Goal: Information Seeking & Learning: Learn about a topic

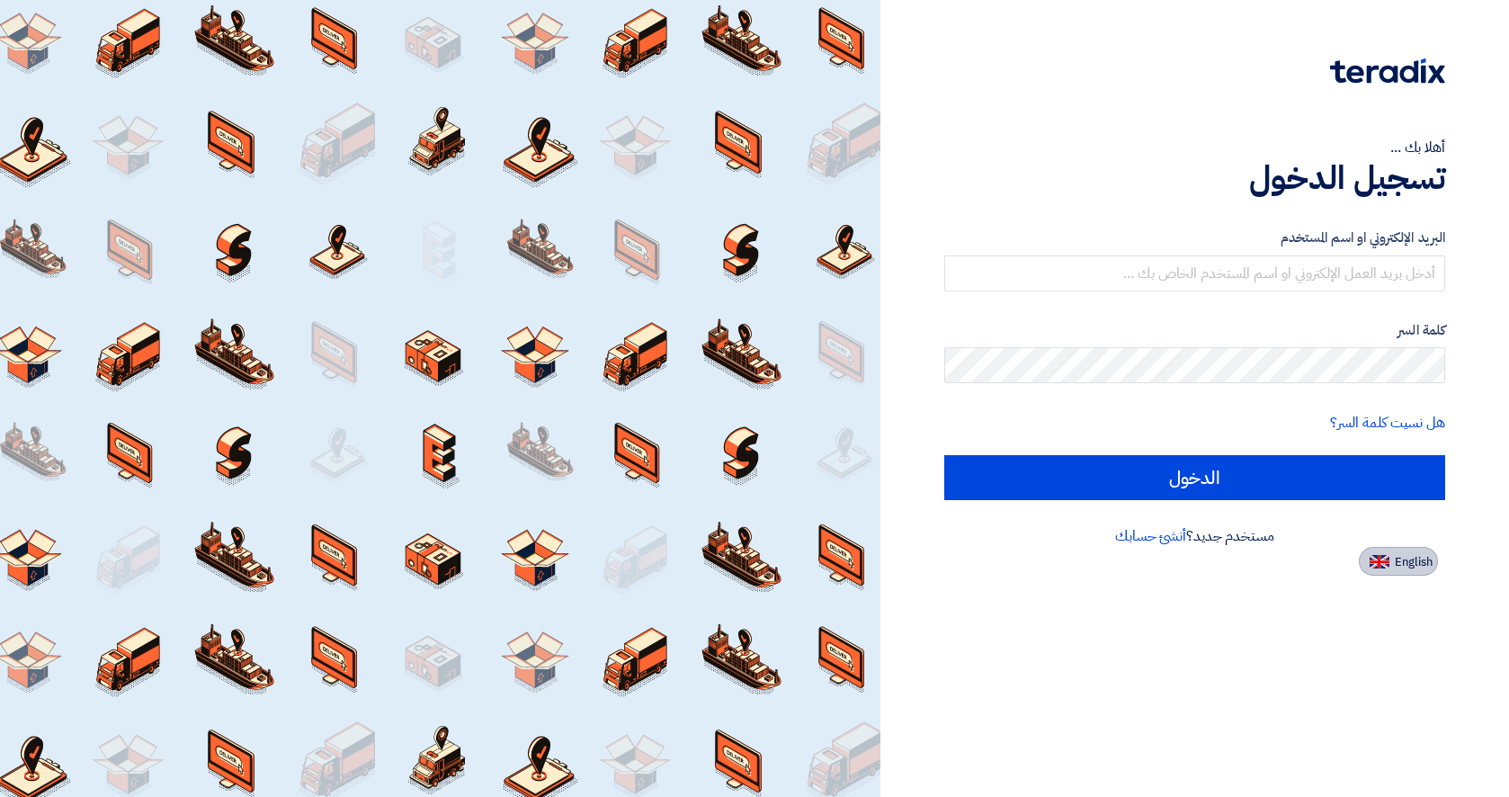
click at [1406, 568] on span "English" at bounding box center [1414, 562] width 38 height 13
type input "Sign in"
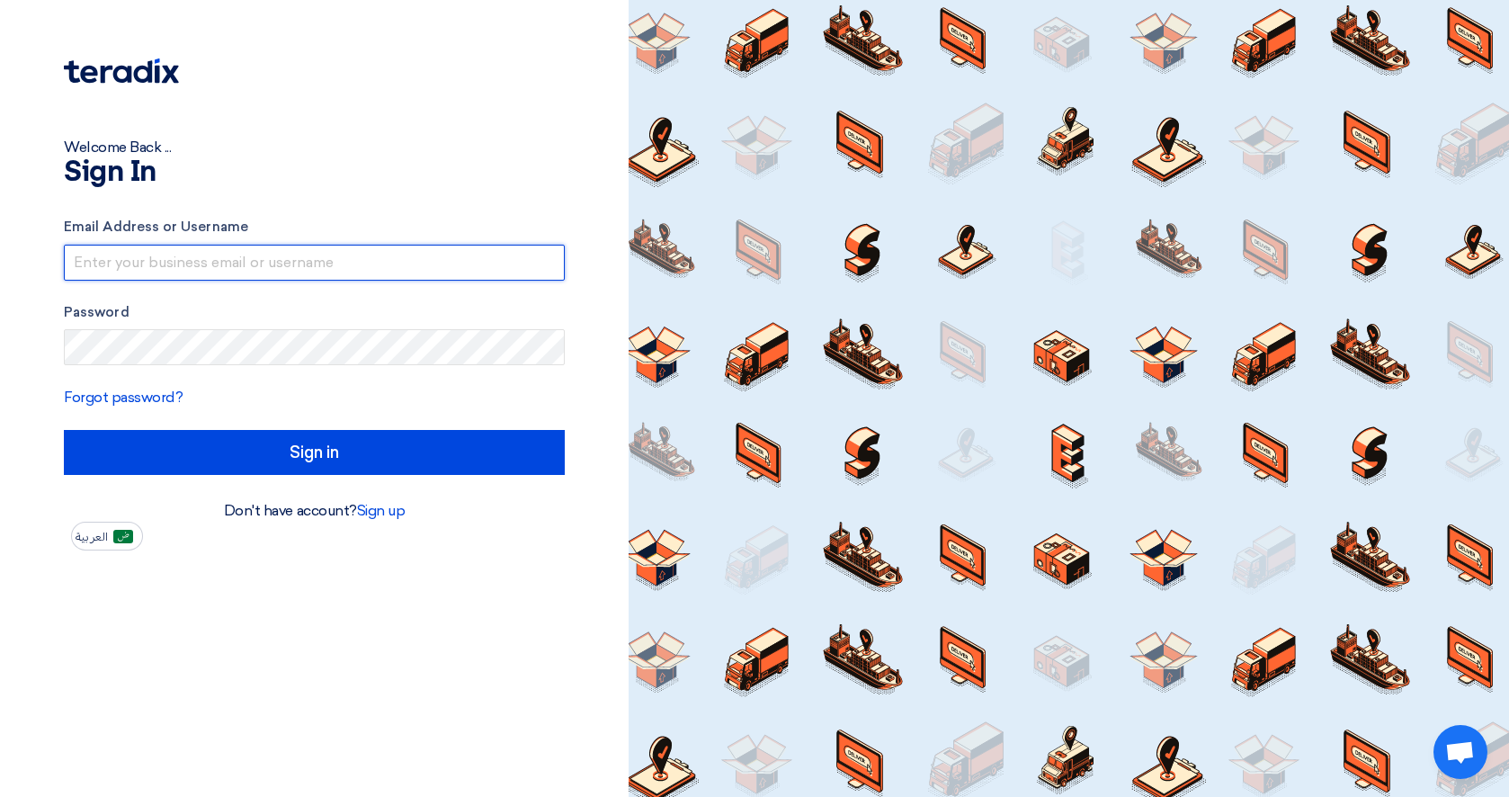
click at [337, 271] on input "text" at bounding box center [314, 263] width 501 height 36
type input "[EMAIL_ADDRESS][DOMAIN_NAME]"
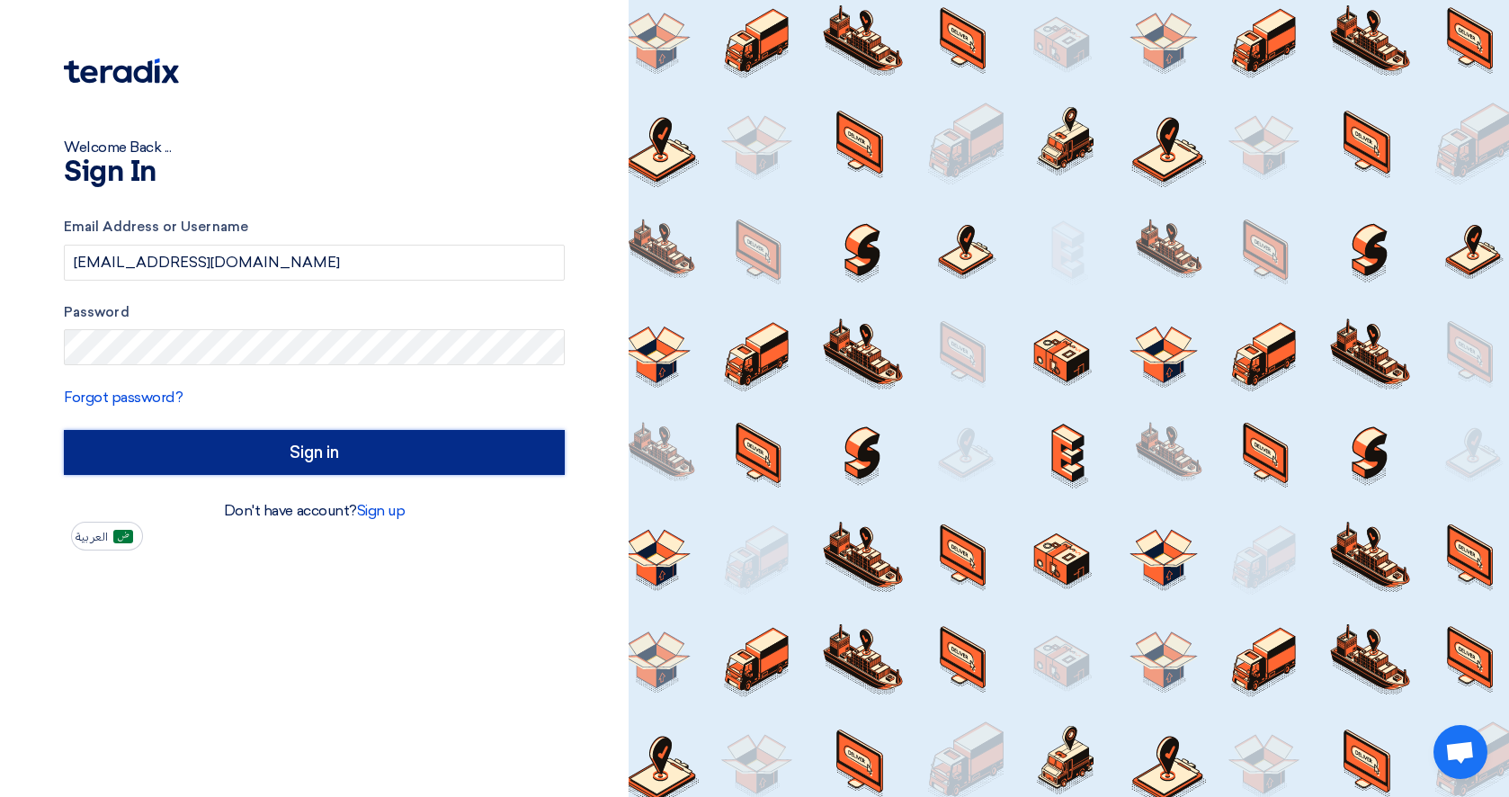
click at [345, 454] on input "Sign in" at bounding box center [314, 452] width 501 height 45
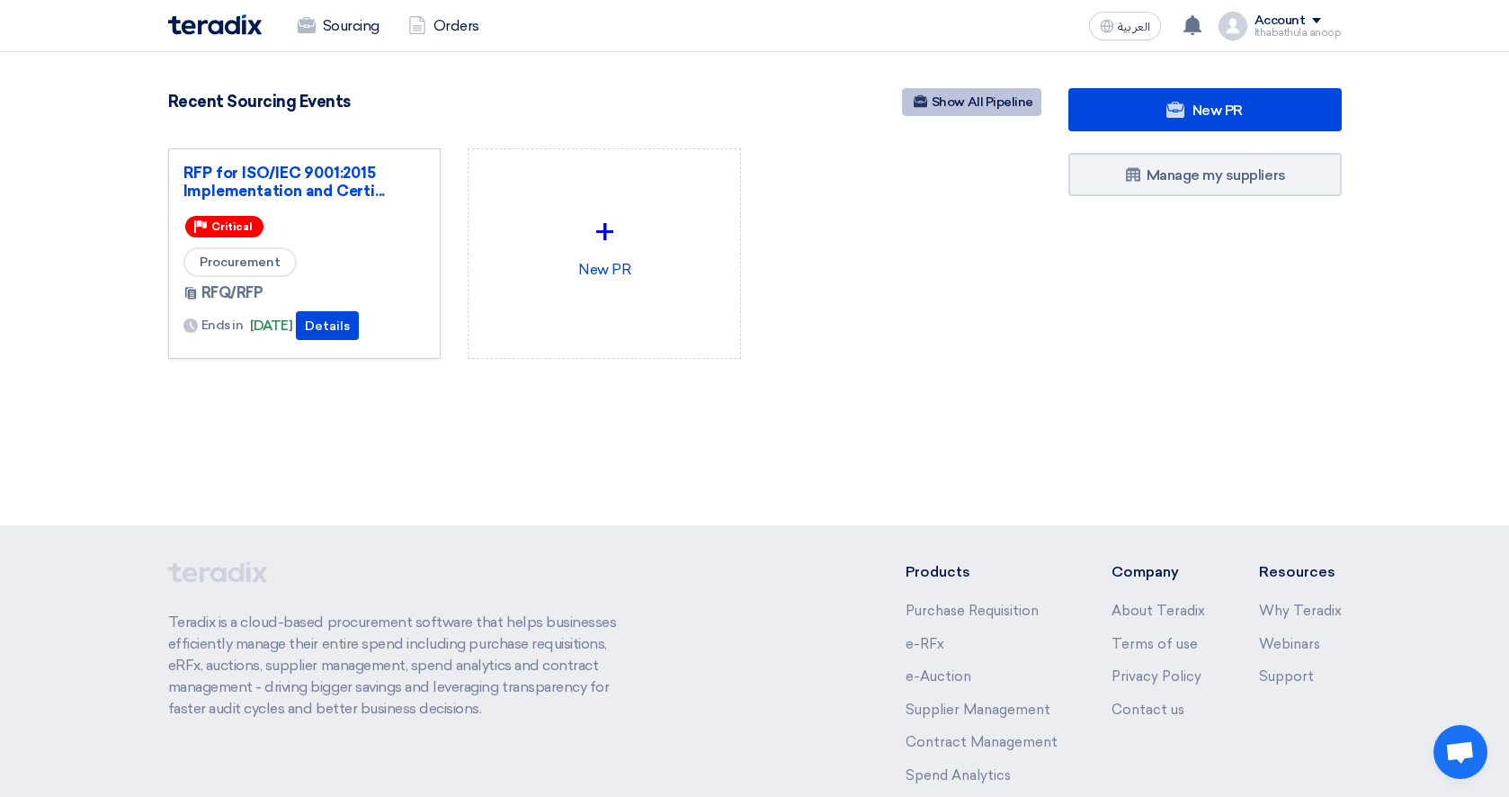
click at [958, 103] on link "Show All Pipeline" at bounding box center [971, 102] width 139 height 28
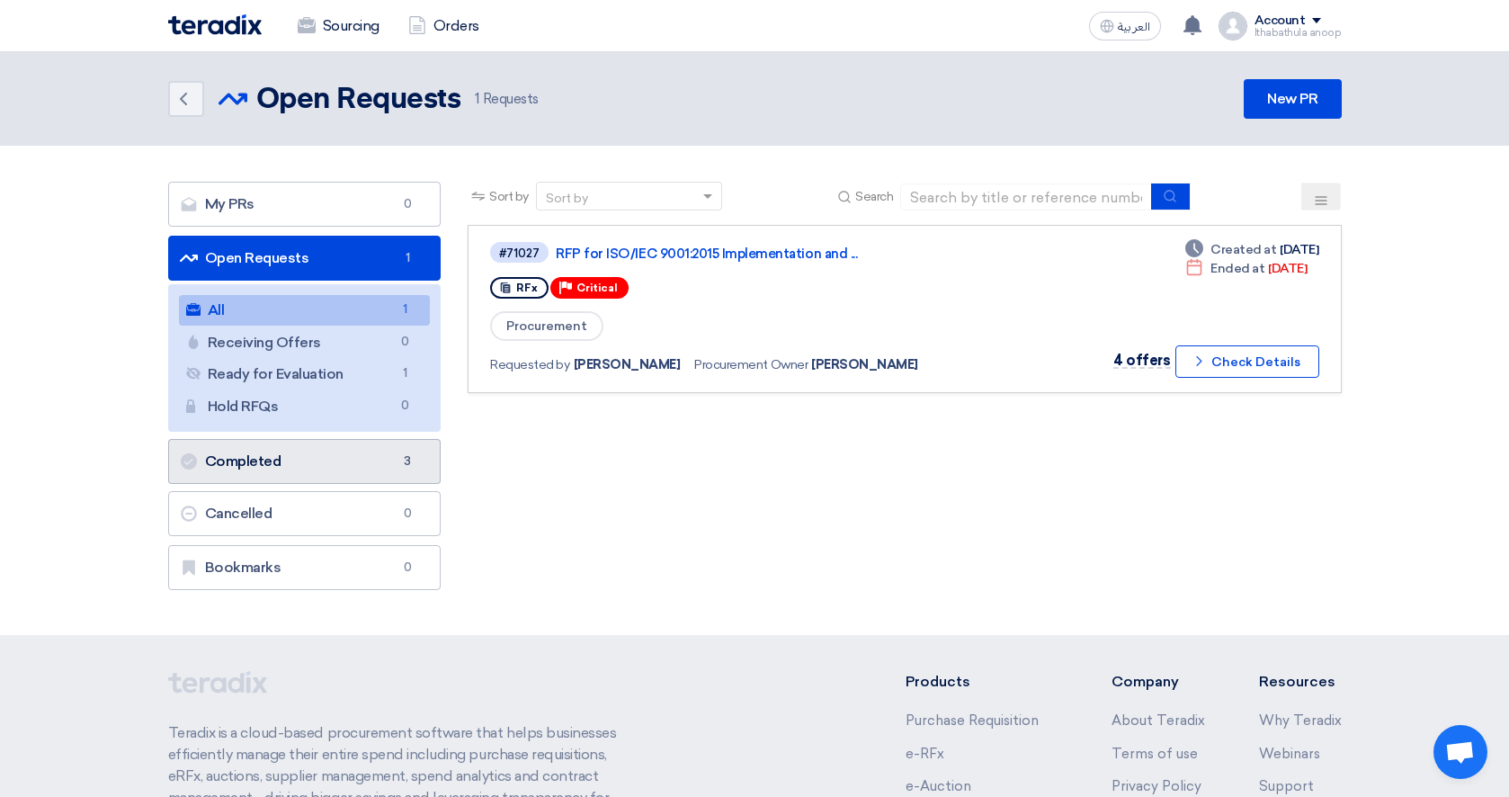
click at [249, 461] on link "Completed Completed 3" at bounding box center [304, 461] width 273 height 45
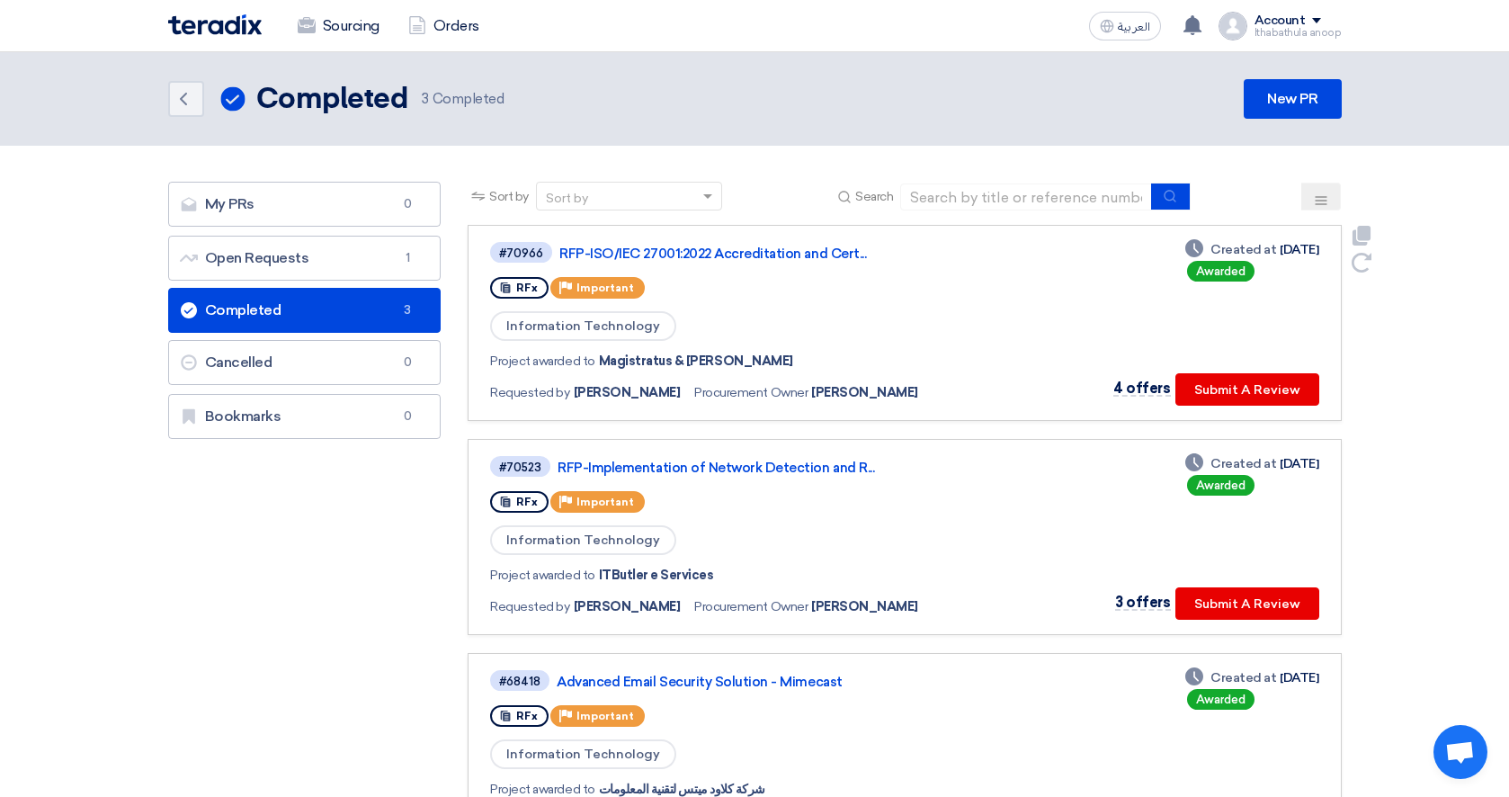
click at [805, 353] on div "Project awarded to Magistratus & [PERSON_NAME]" at bounding box center [749, 361] width 519 height 19
click at [767, 250] on link "RFP-ISO/IEC 27001:2022 Accreditation and Cert..." at bounding box center [784, 254] width 450 height 16
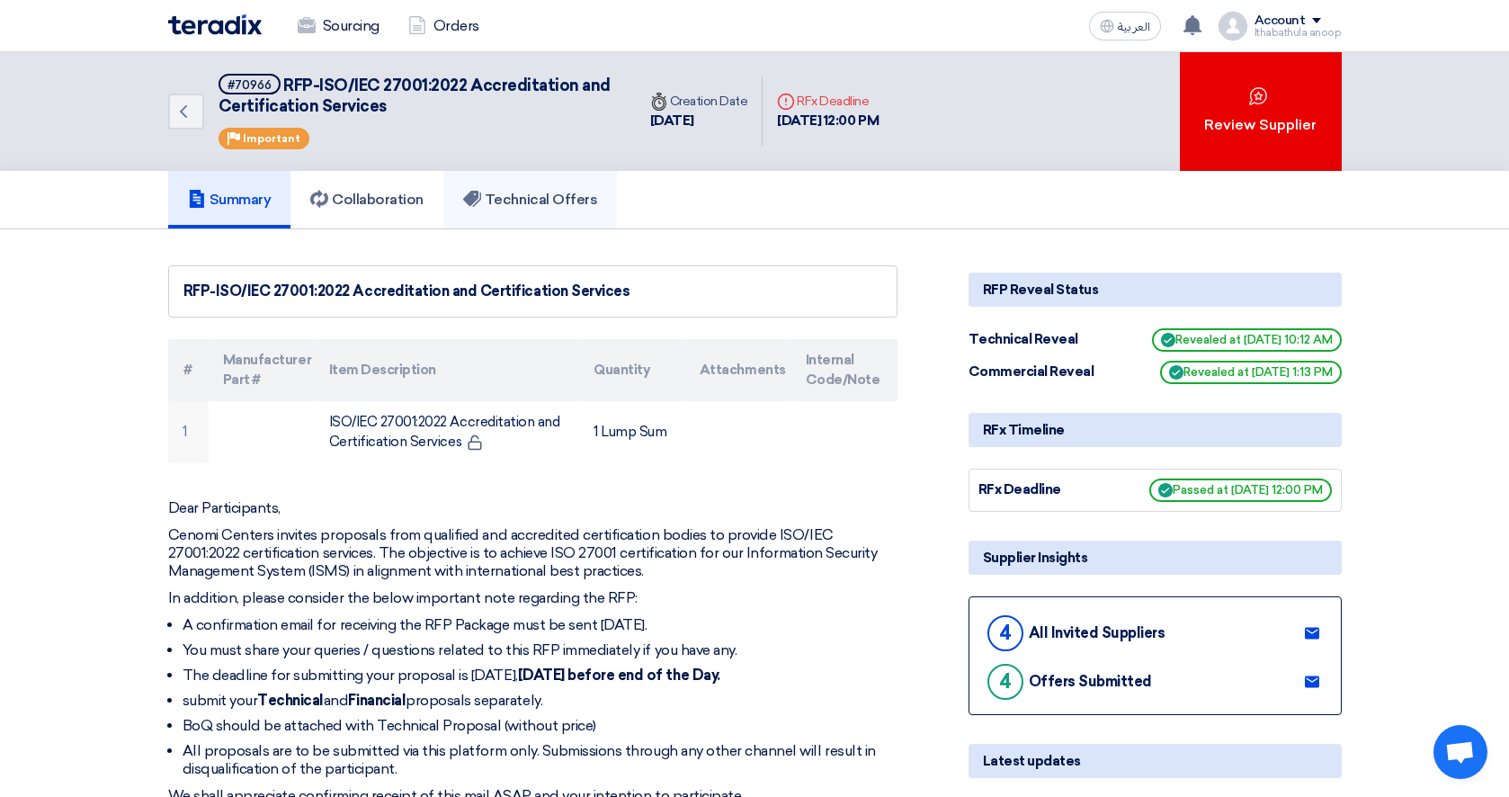
click at [570, 196] on h5 "Technical Offers" at bounding box center [530, 200] width 134 height 18
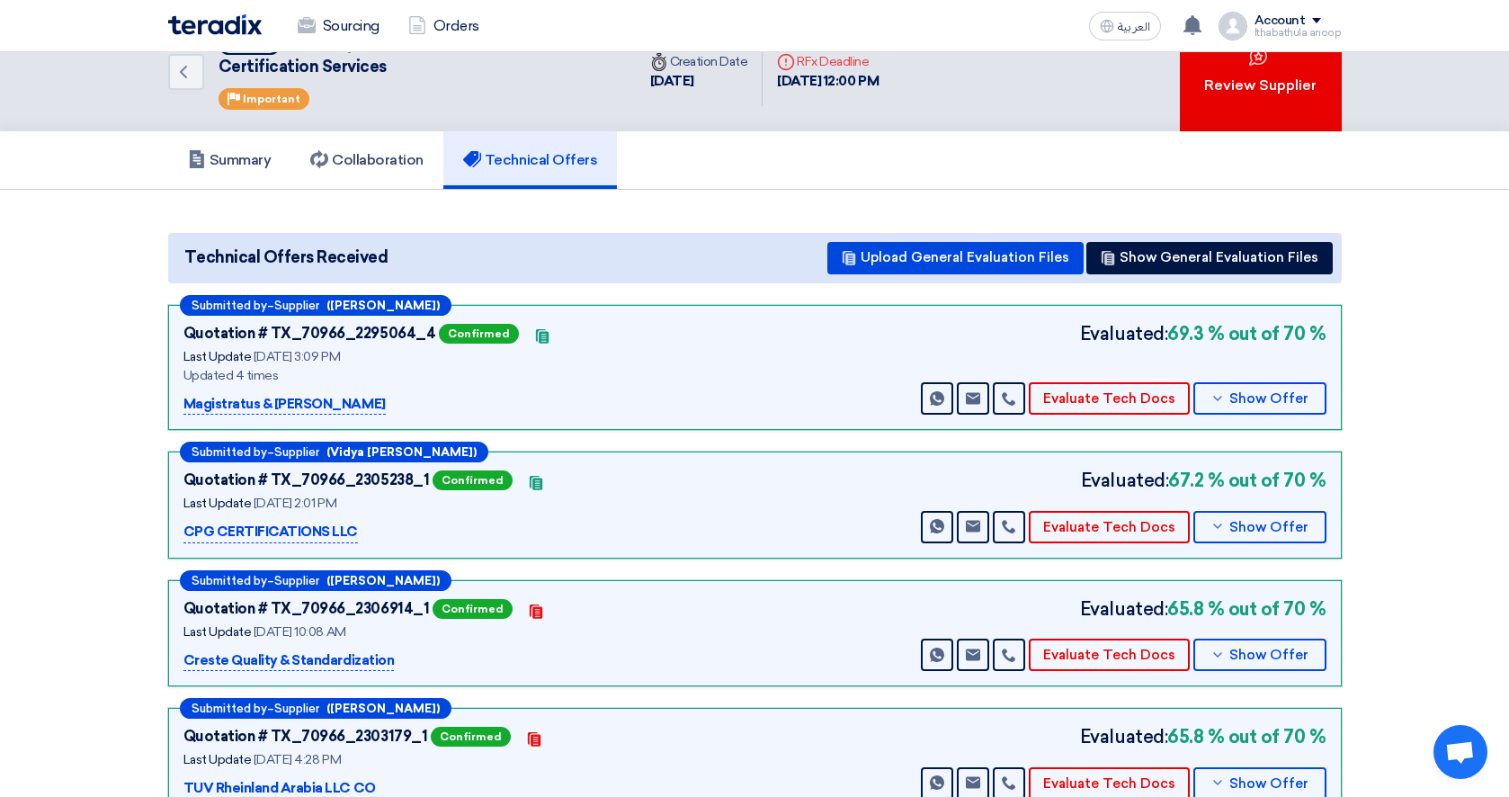
scroll to position [43, 0]
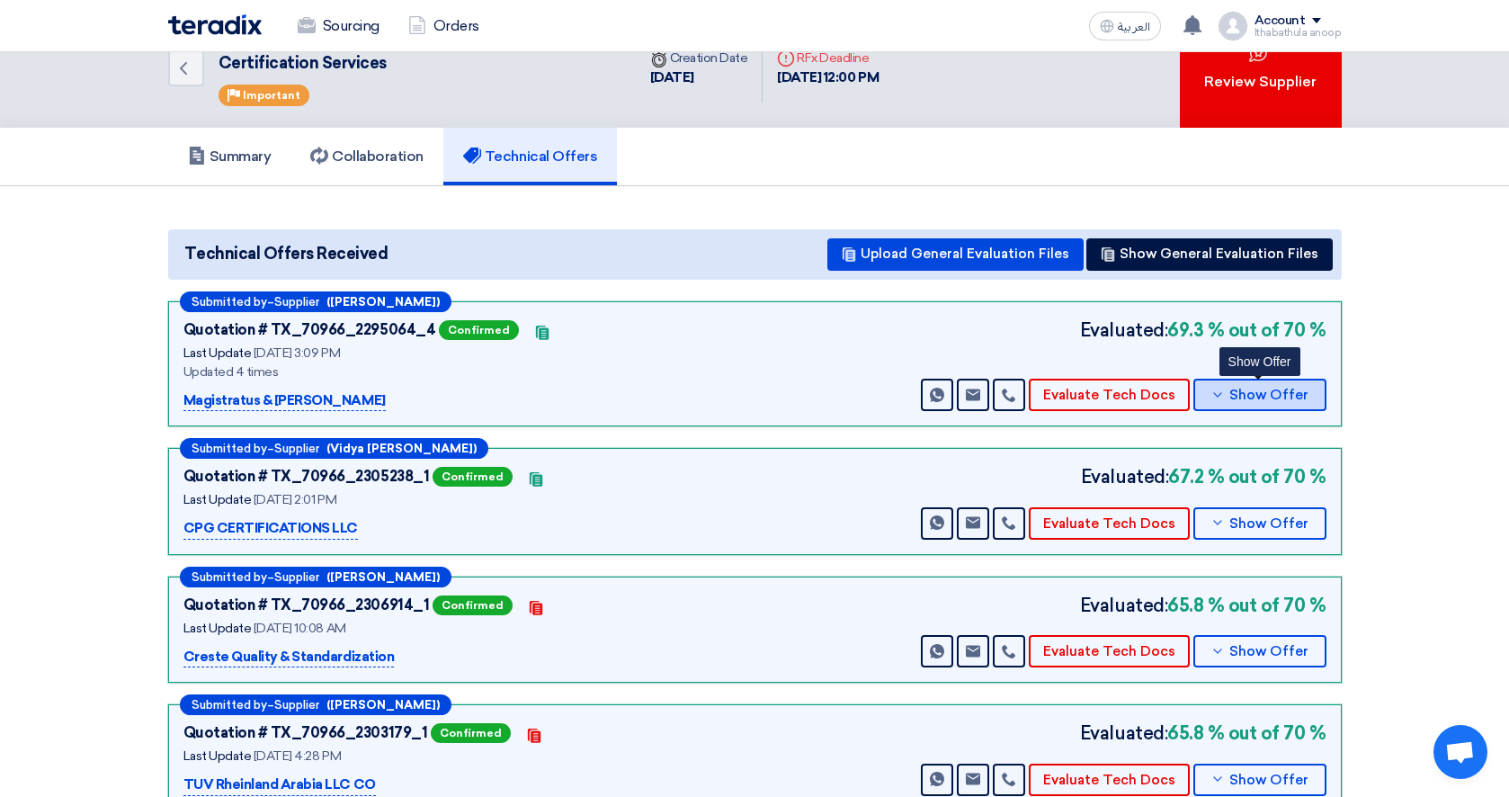
click at [1221, 393] on icon at bounding box center [1218, 395] width 14 height 14
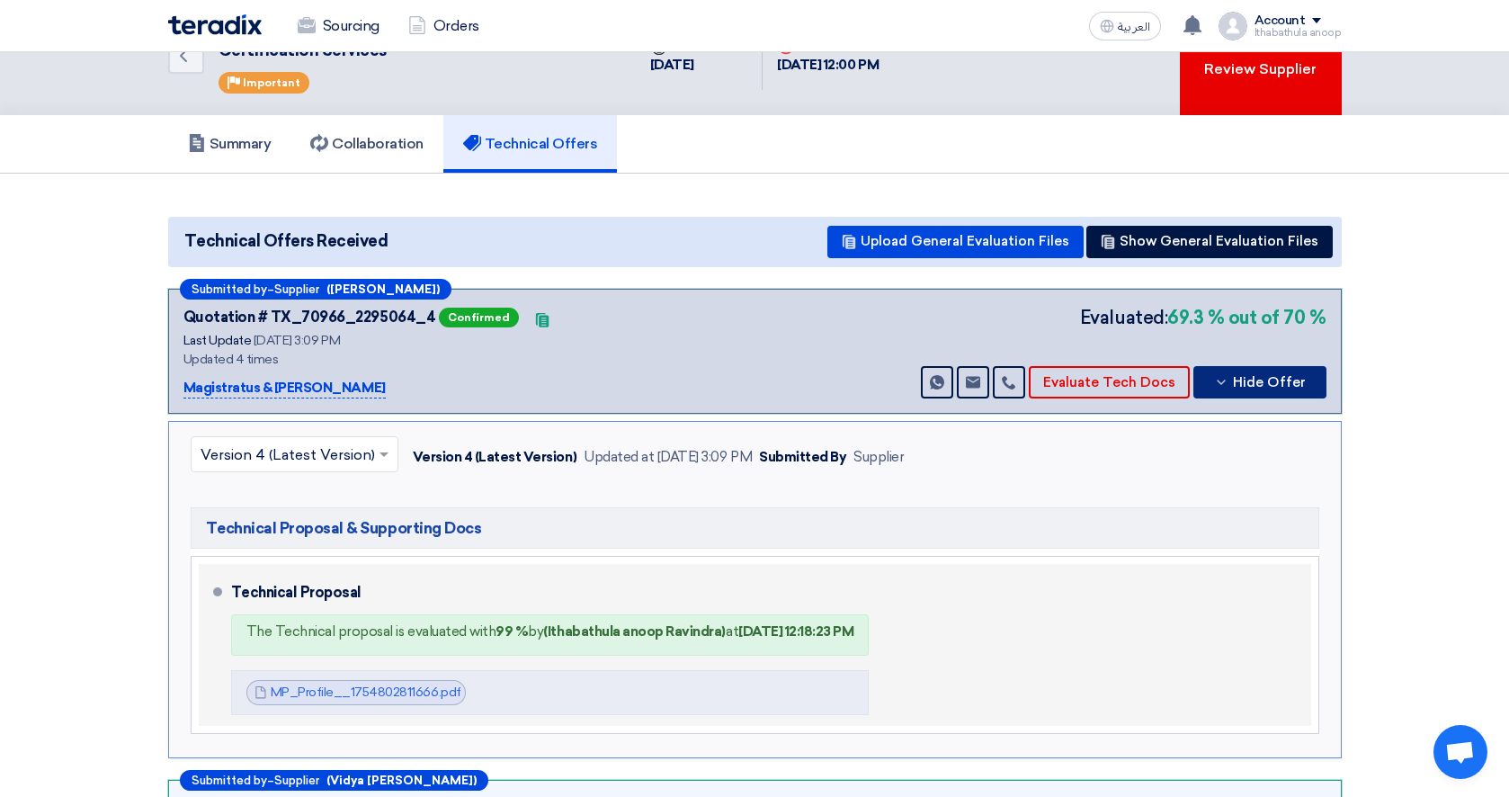
scroll to position [0, 0]
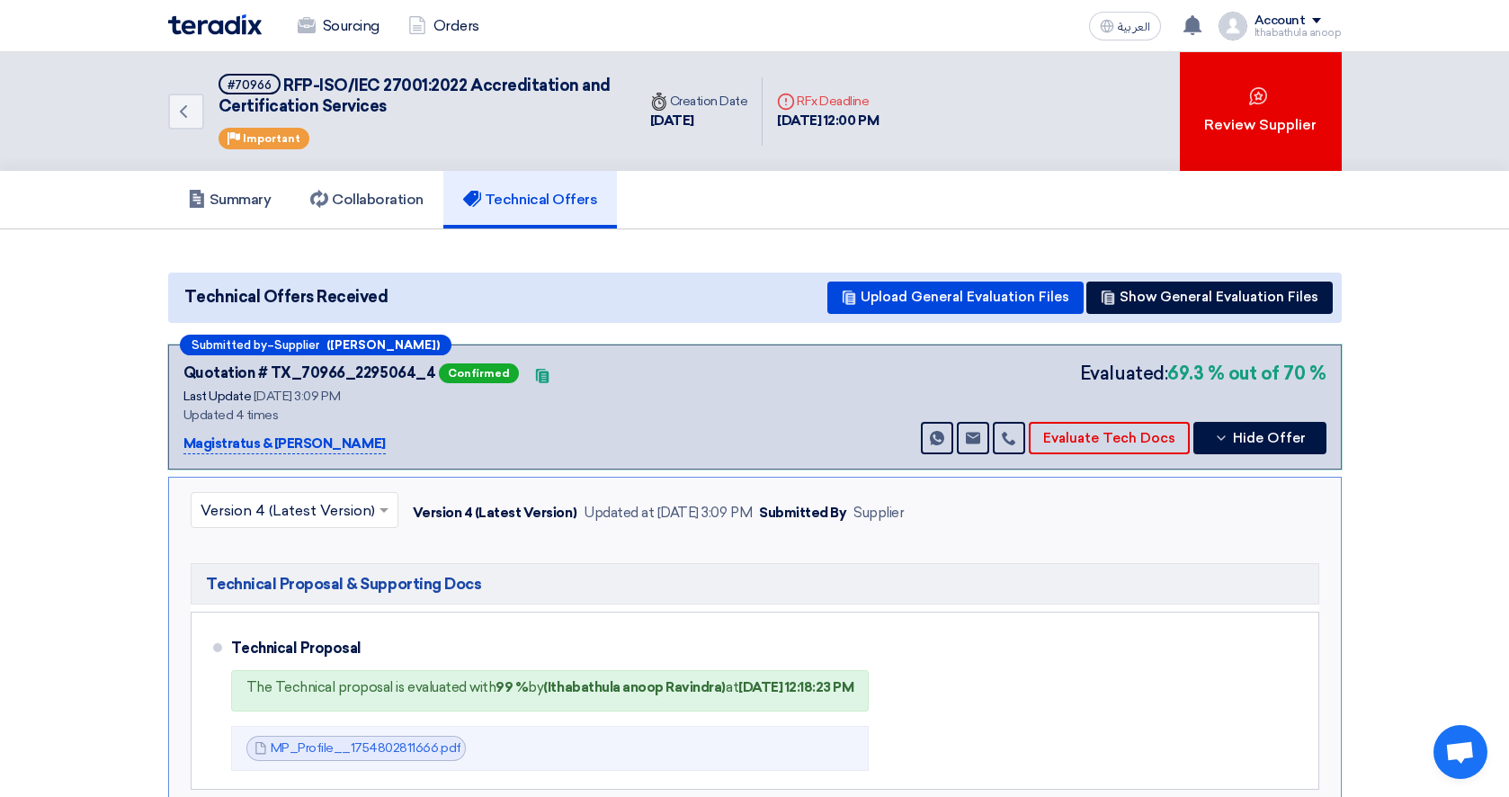
click at [1417, 454] on section "Technical Offers Received Upload General Evaluation Files Show General Evaluati…" at bounding box center [754, 736] width 1509 height 1014
click at [1095, 445] on button "Evaluate Tech Docs" at bounding box center [1109, 438] width 161 height 32
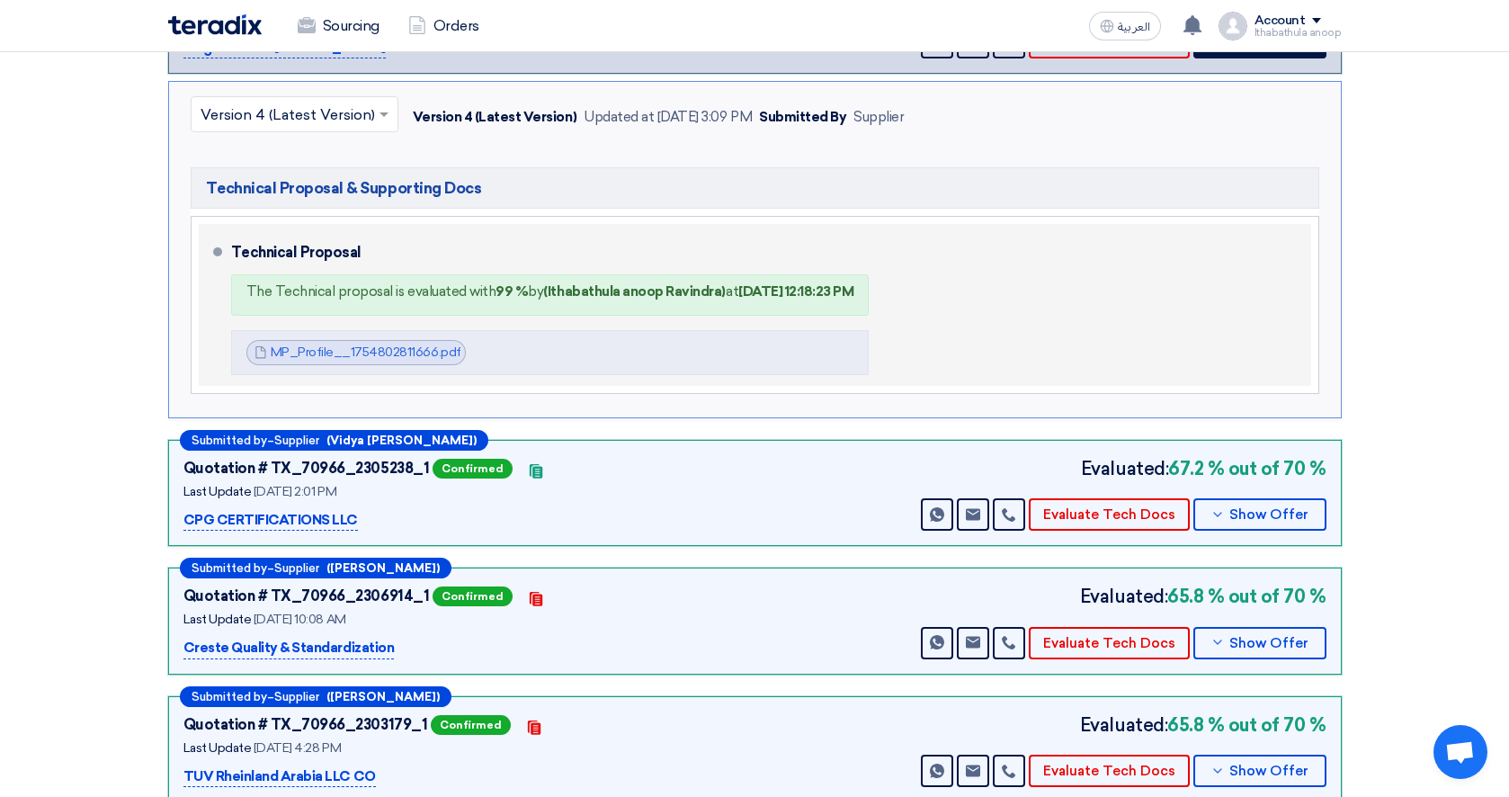
scroll to position [286, 0]
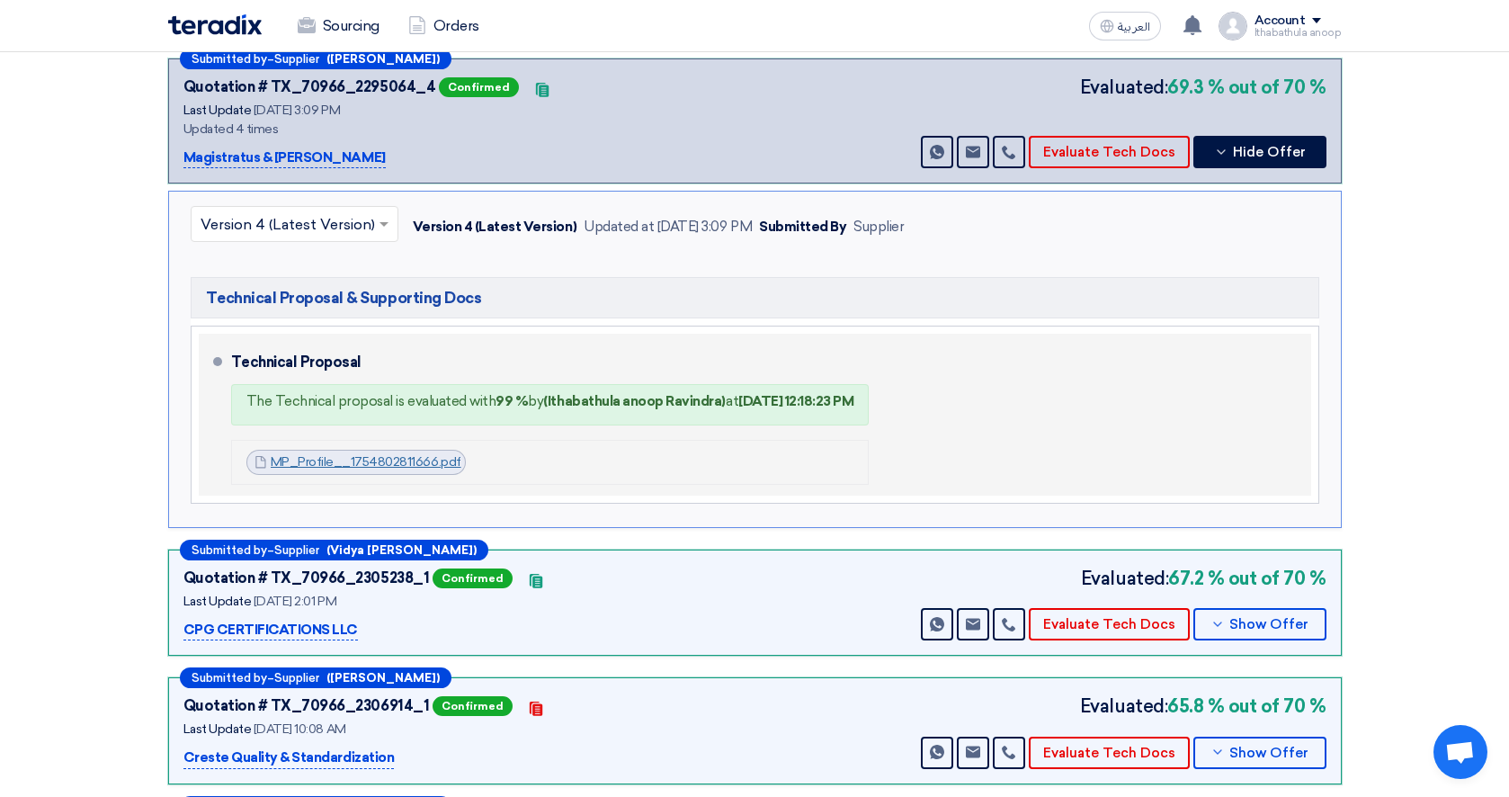
click at [366, 461] on link "MP_Profile__1754802811666.pdf" at bounding box center [366, 461] width 191 height 15
